Goal: Information Seeking & Learning: Check status

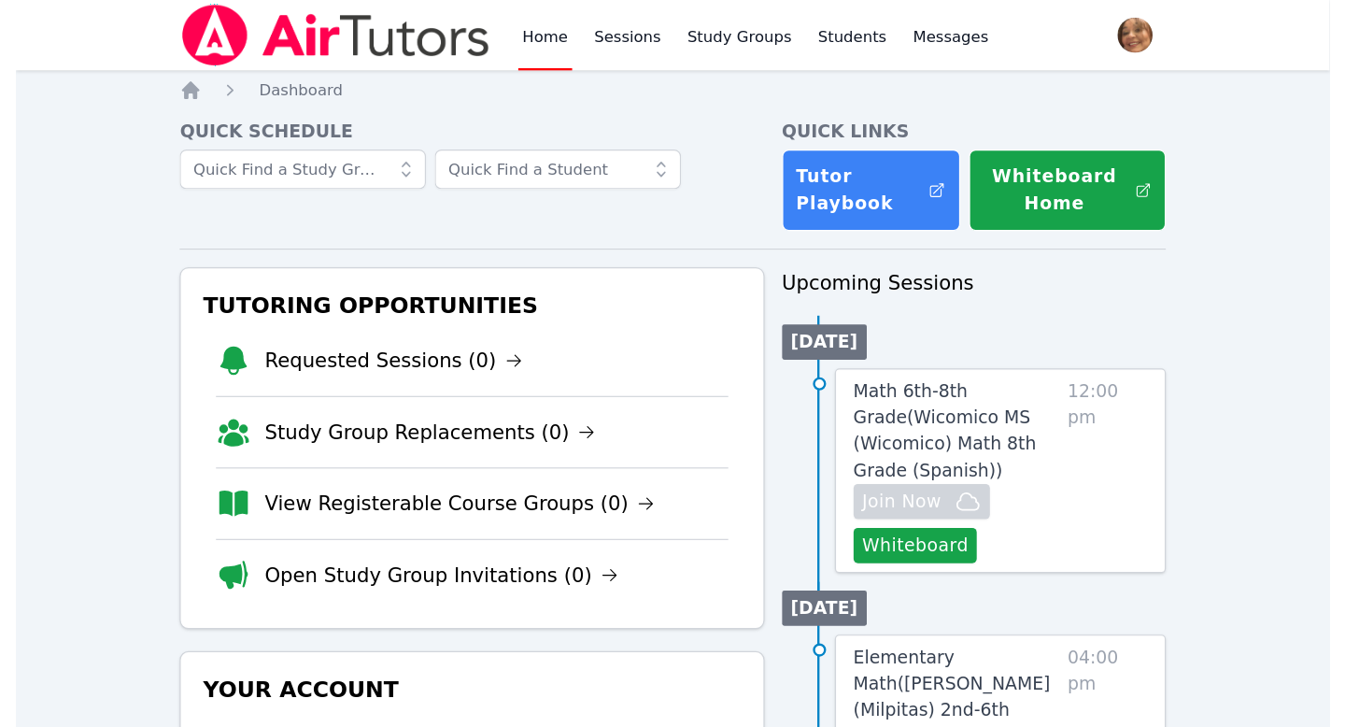
scroll to position [102, 0]
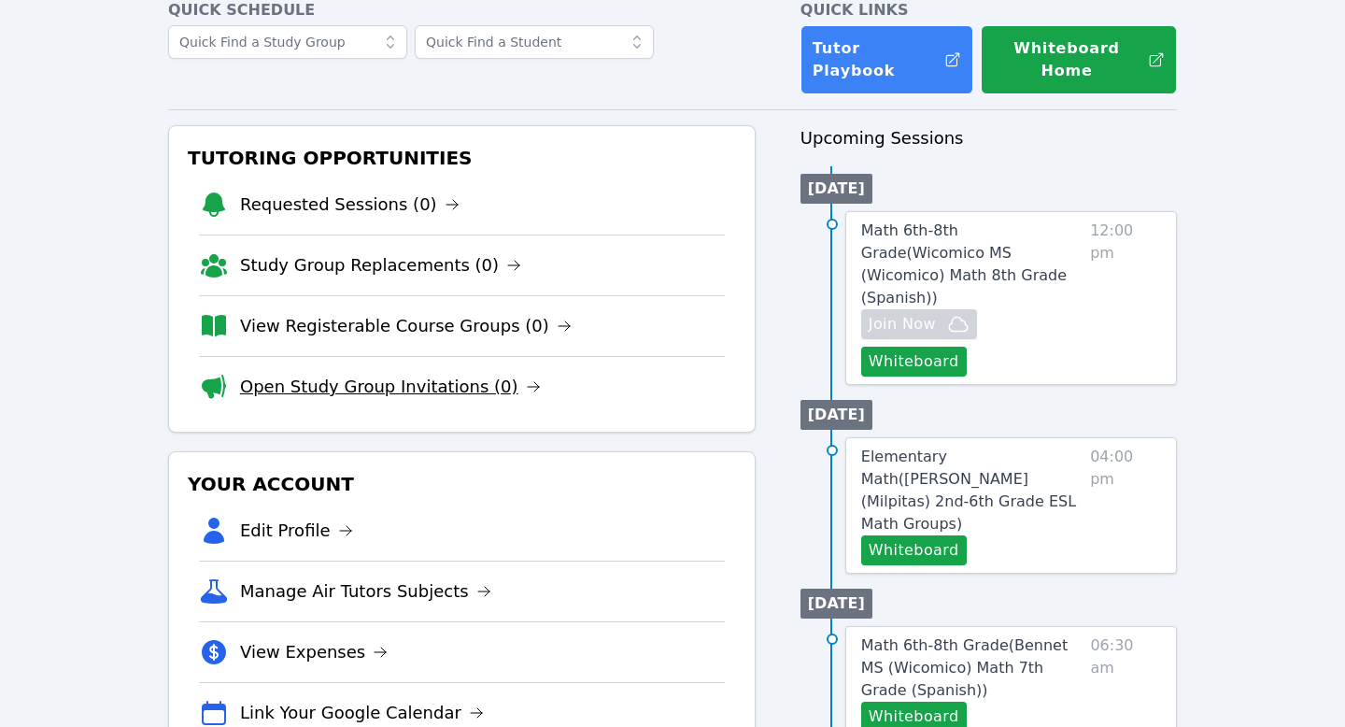
click at [391, 374] on link "Open Study Group Invitations (0)" at bounding box center [390, 387] width 301 height 26
